Goal: Task Accomplishment & Management: Use online tool/utility

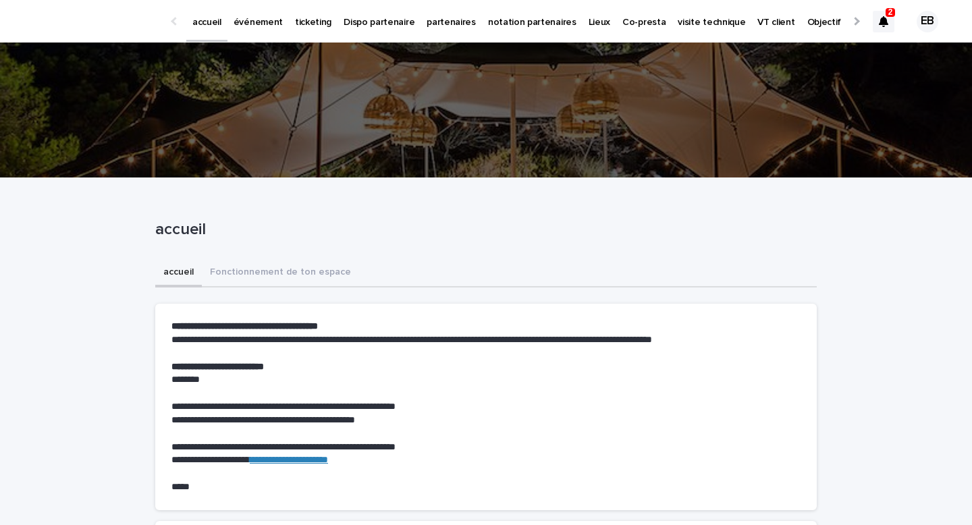
click at [884, 23] on icon at bounding box center [883, 21] width 9 height 11
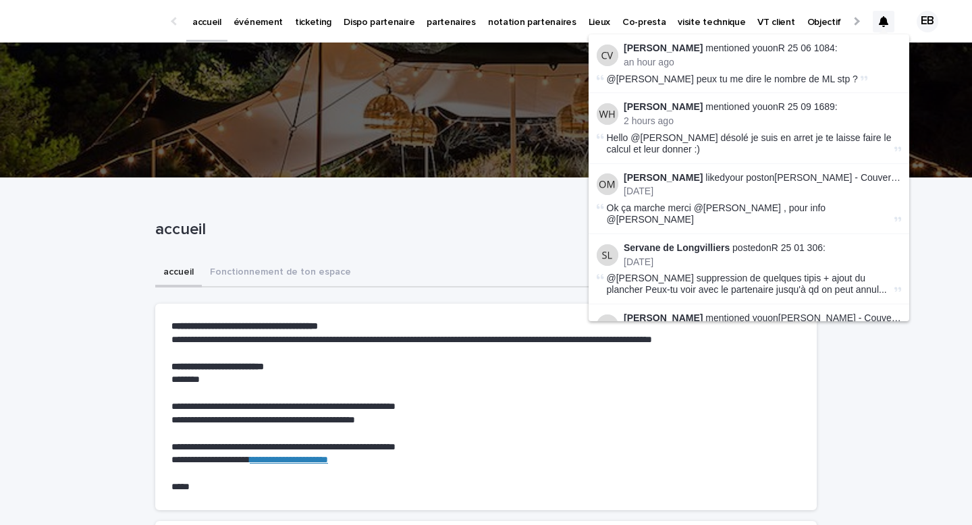
click at [904, 12] on div "EB" at bounding box center [923, 22] width 44 height 22
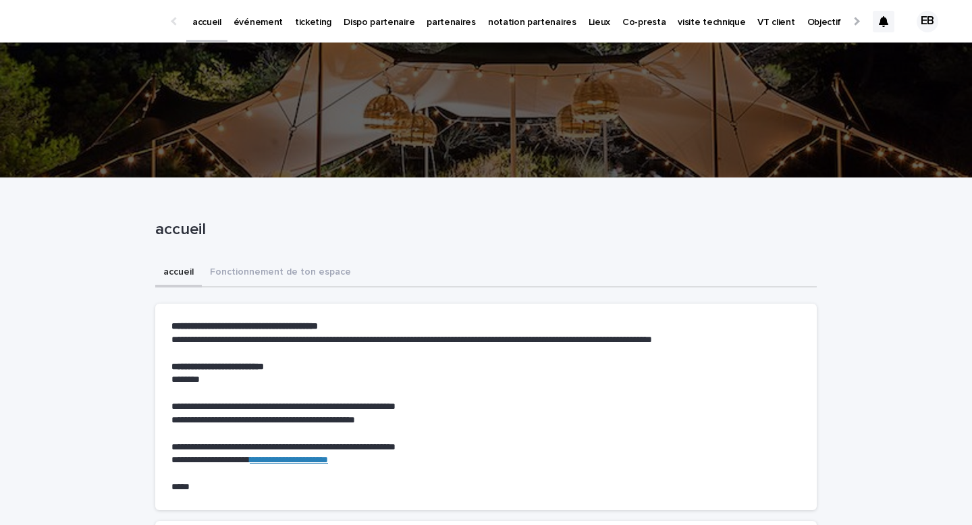
click at [883, 27] on div at bounding box center [884, 22] width 22 height 22
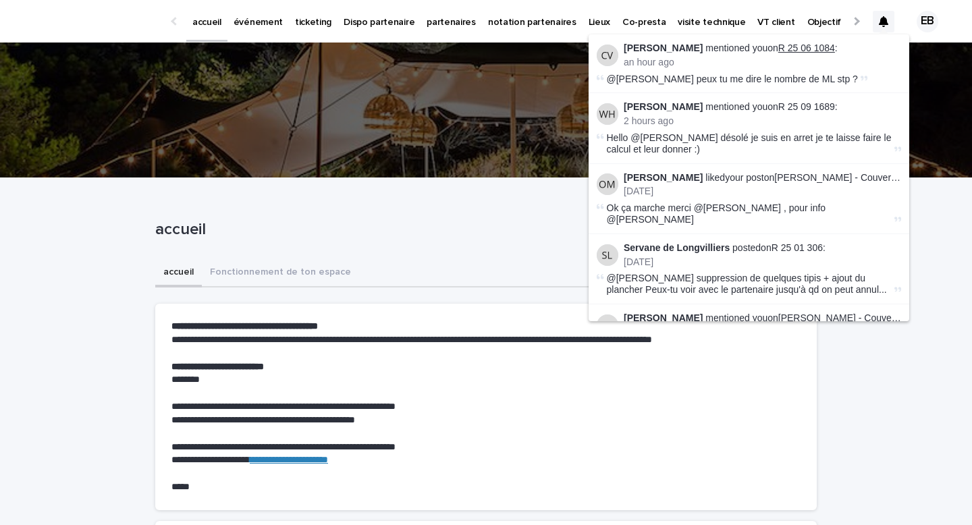
click at [794, 49] on link "R 25 06 1084" at bounding box center [806, 48] width 57 height 11
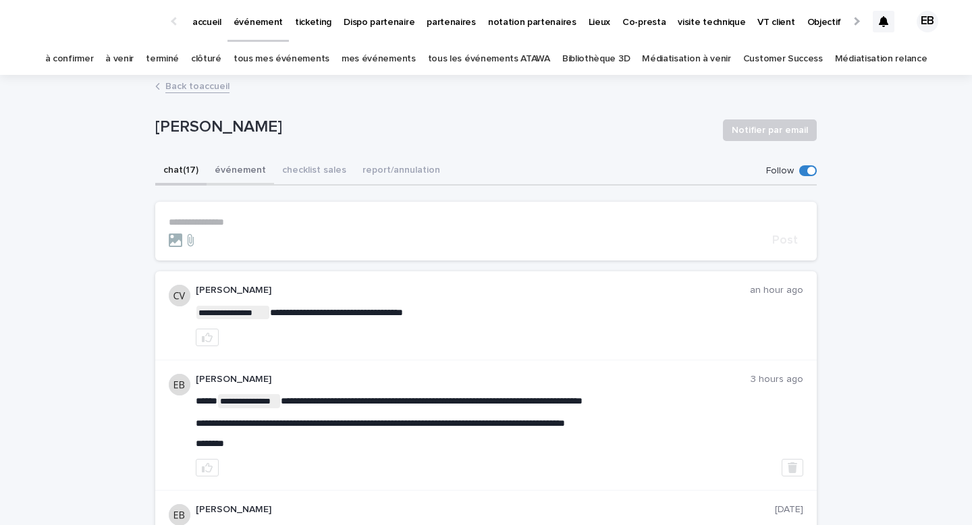
click at [236, 171] on button "événement" at bounding box center [241, 171] width 68 height 28
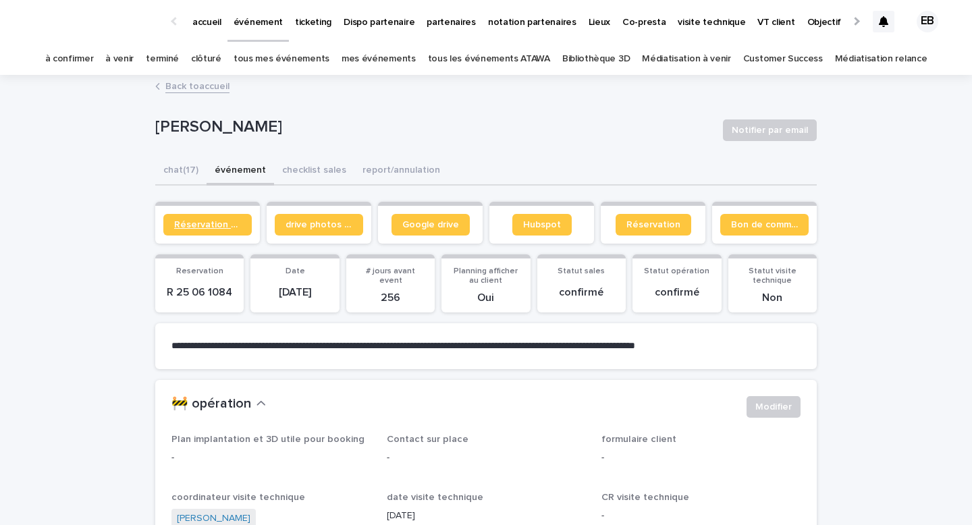
click at [223, 226] on span "Réservation client" at bounding box center [207, 224] width 67 height 9
click at [225, 222] on span "Réservation client" at bounding box center [207, 224] width 67 height 9
click at [221, 19] on div "accueil" at bounding box center [206, 14] width 41 height 28
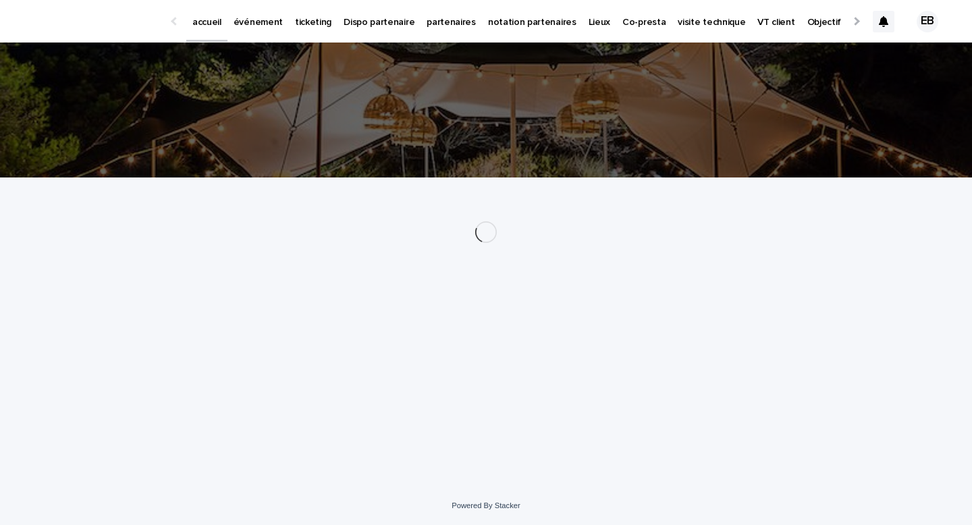
click at [267, 30] on link "événement" at bounding box center [257, 21] width 61 height 42
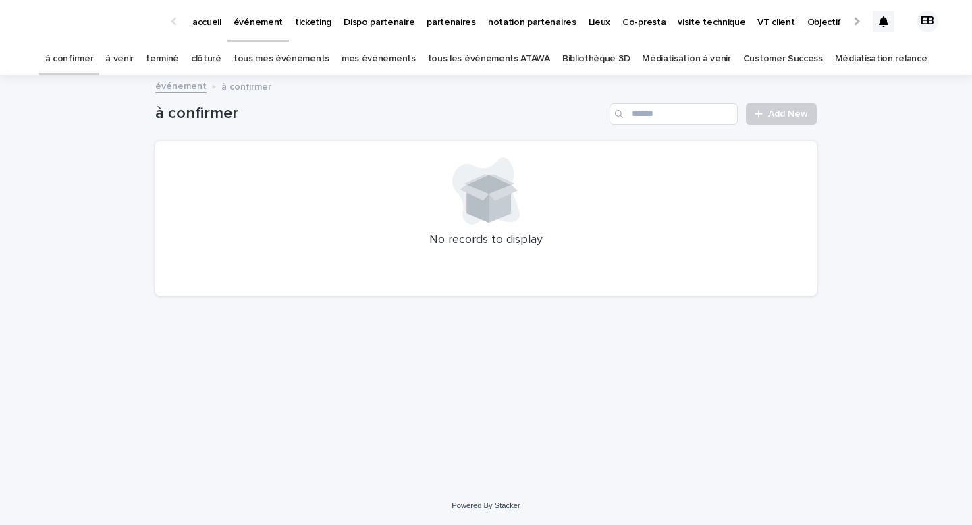
click at [510, 71] on link "tous les événements ATAWA" at bounding box center [489, 59] width 122 height 32
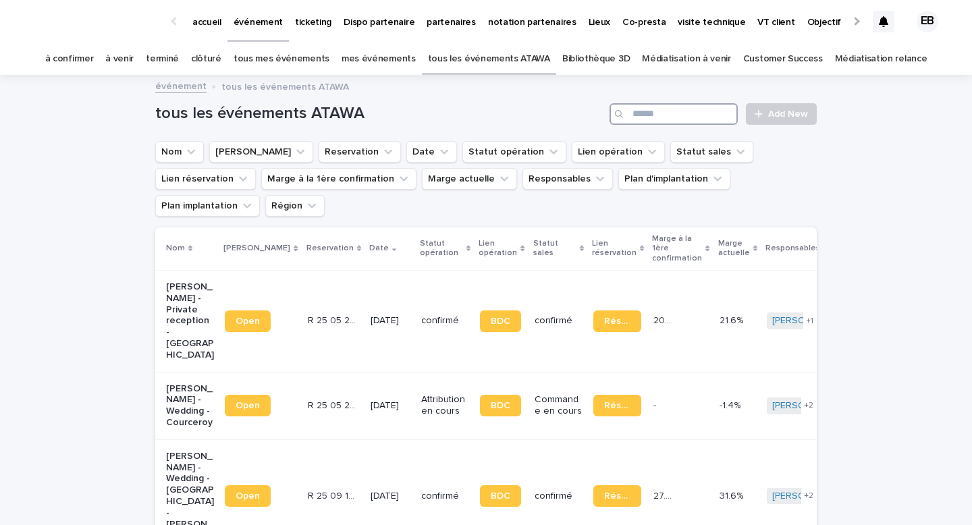
click at [638, 114] on input "Search" at bounding box center [674, 114] width 128 height 22
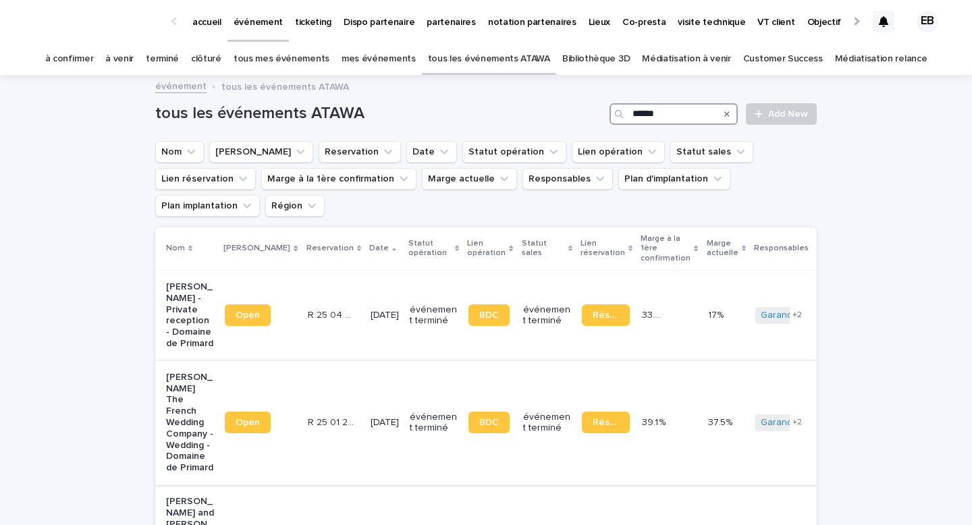
type input "******"
click at [257, 412] on link "Open" at bounding box center [248, 423] width 46 height 22
drag, startPoint x: 666, startPoint y: 112, endPoint x: 589, endPoint y: 112, distance: 77.0
click at [598, 112] on div "tous les événements ATAWA ****** Add New" at bounding box center [486, 114] width 662 height 22
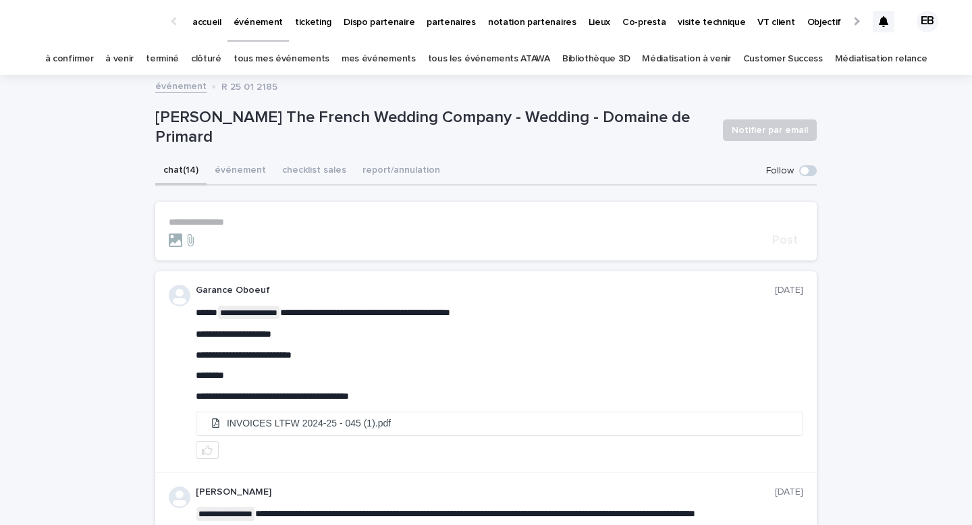
click at [230, 167] on button "événement" at bounding box center [241, 171] width 68 height 28
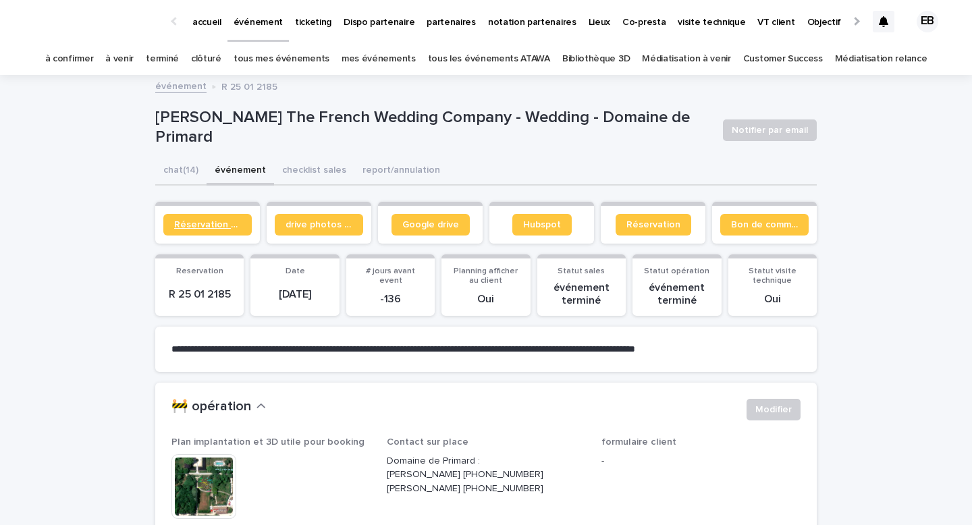
click at [231, 227] on span "Réservation client" at bounding box center [207, 224] width 67 height 9
